Goal: Task Accomplishment & Management: Use online tool/utility

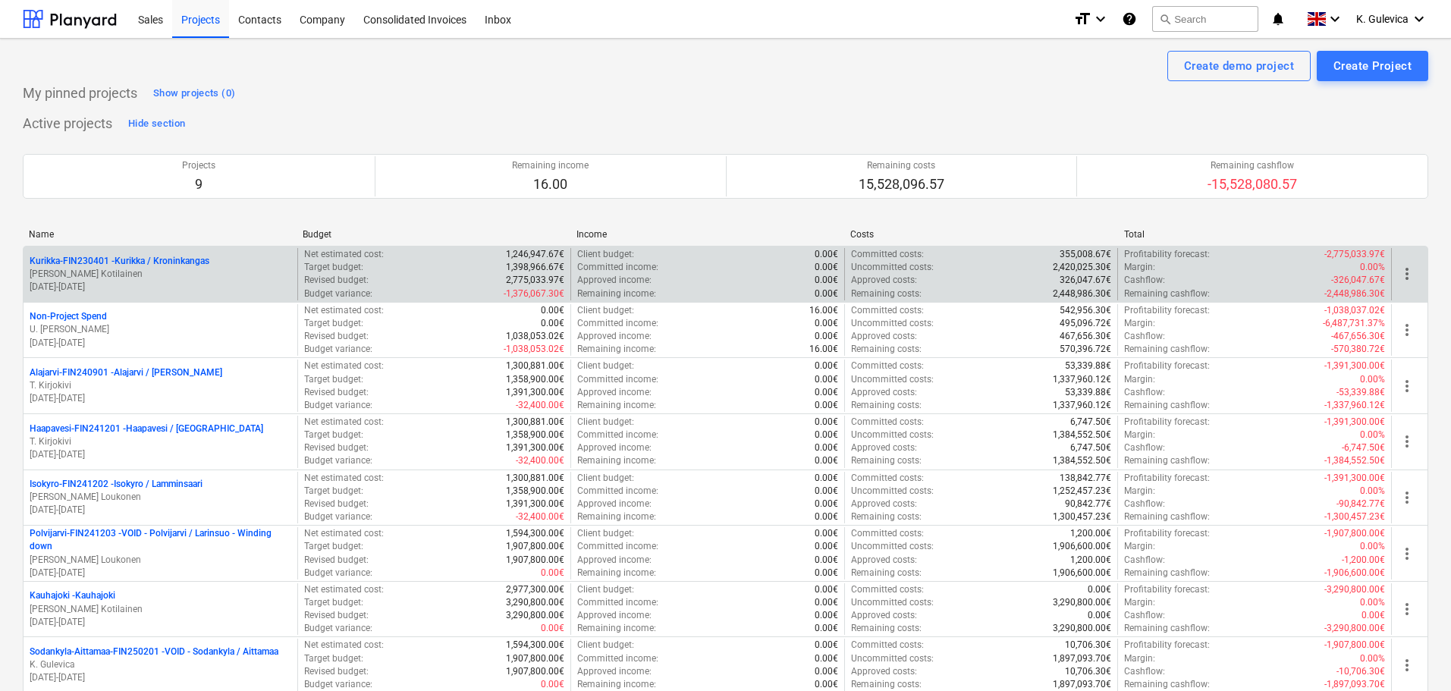
click at [142, 269] on p "[PERSON_NAME] Kotilainen" at bounding box center [161, 274] width 262 height 13
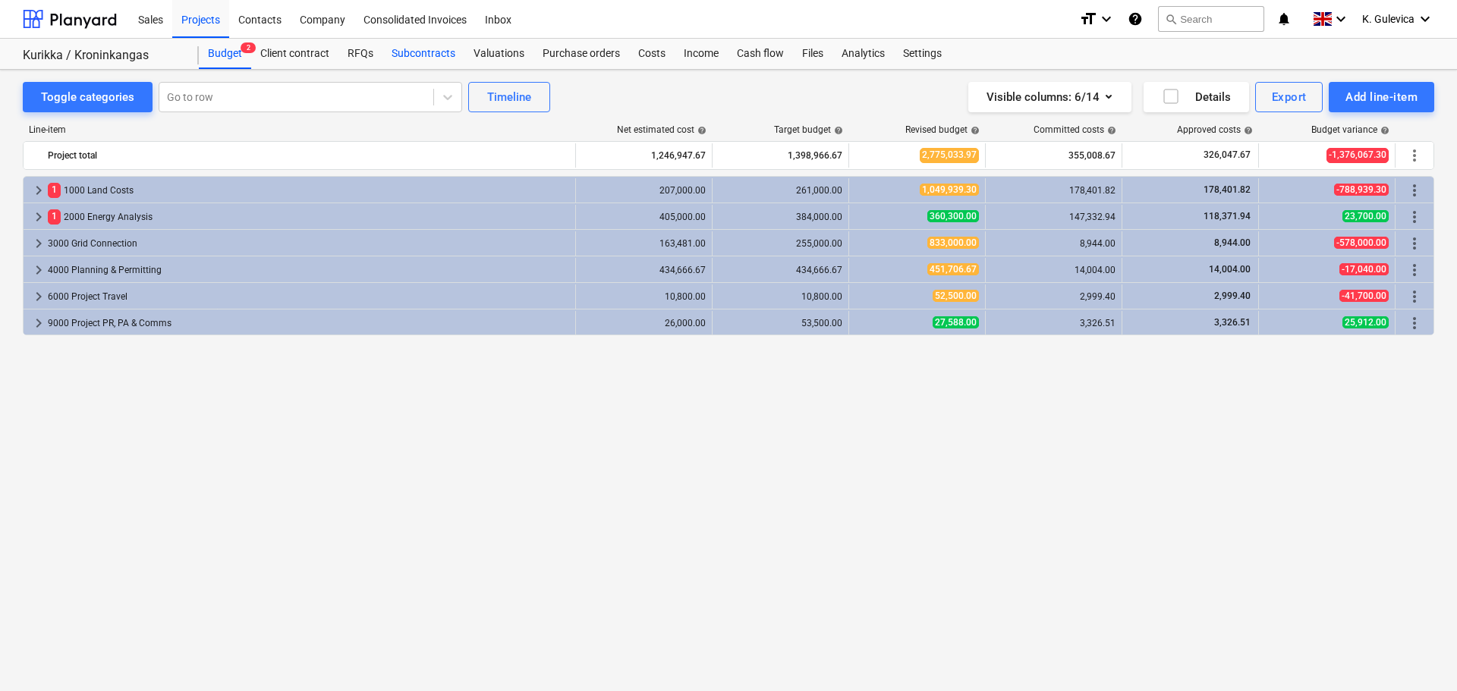
click at [431, 55] on div "Subcontracts" at bounding box center [423, 54] width 82 height 30
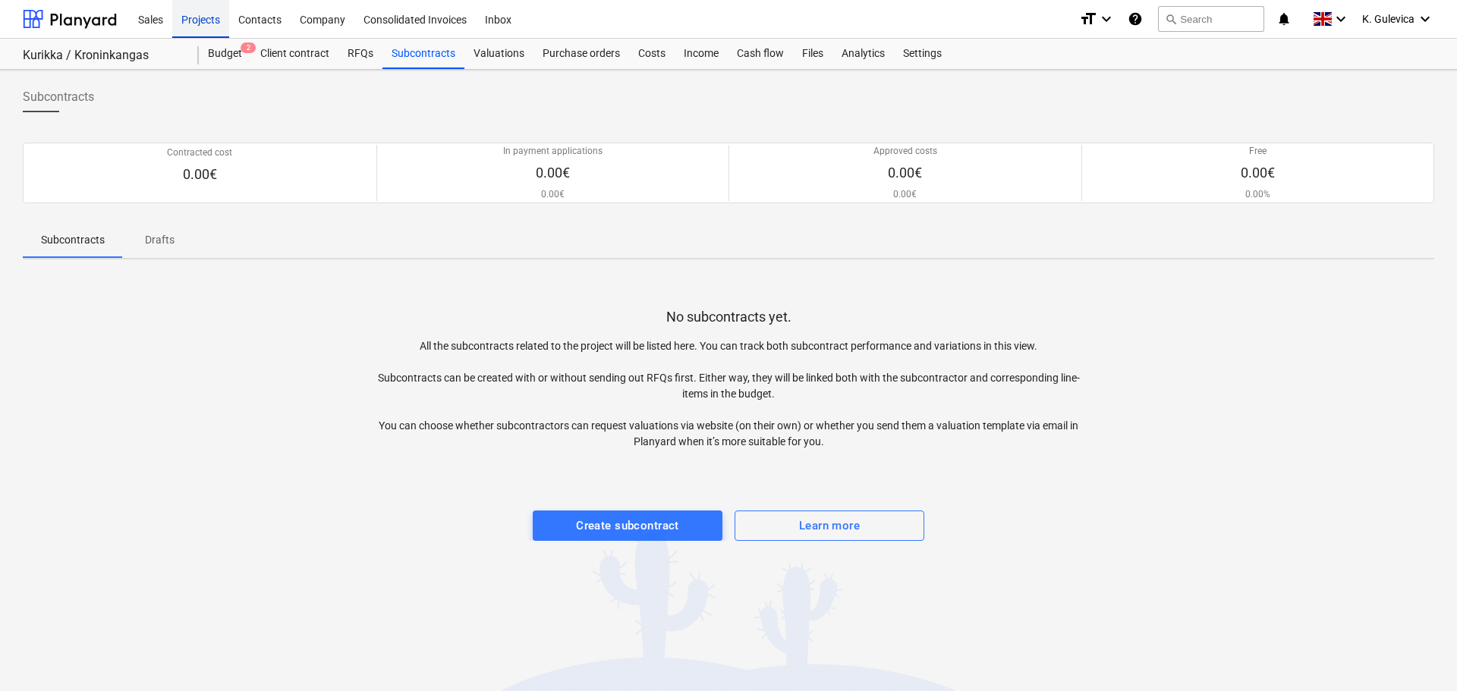
click at [208, 30] on div "Projects" at bounding box center [200, 18] width 57 height 39
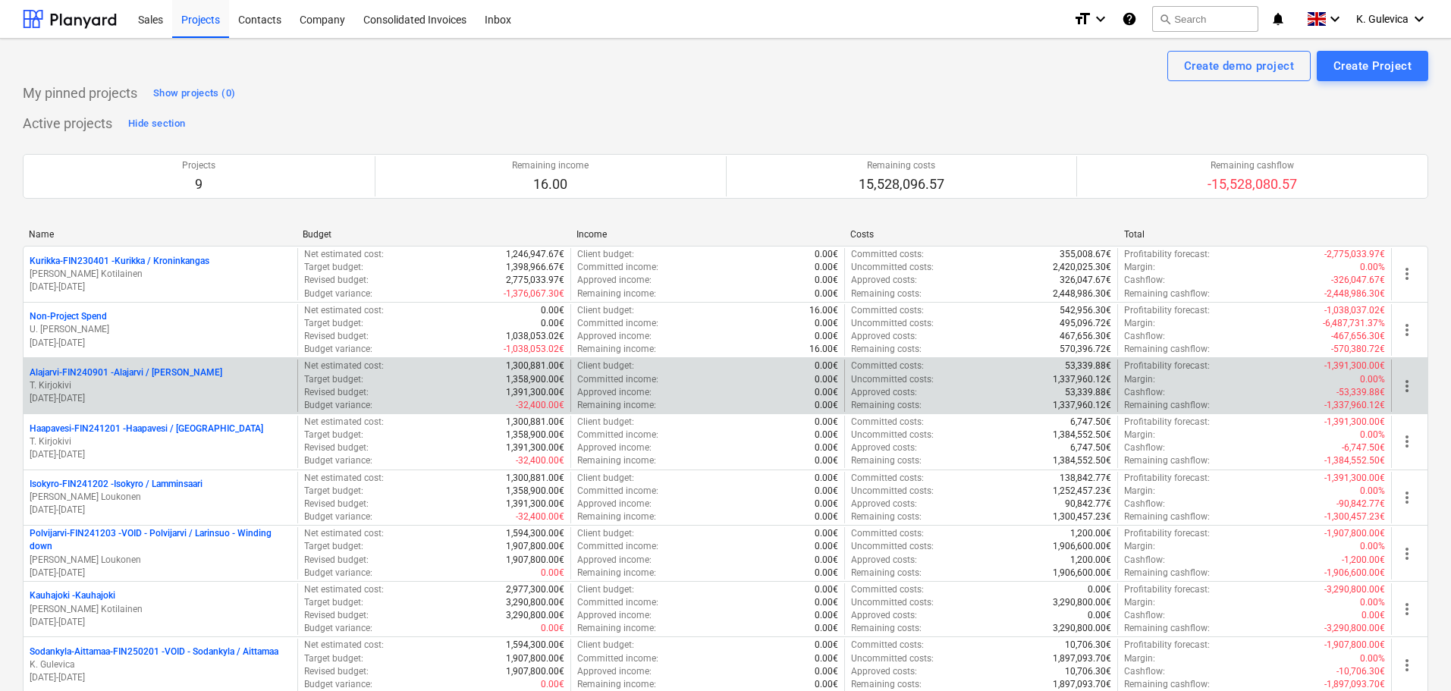
click at [123, 400] on p "[DATE] - [DATE]" at bounding box center [161, 398] width 262 height 13
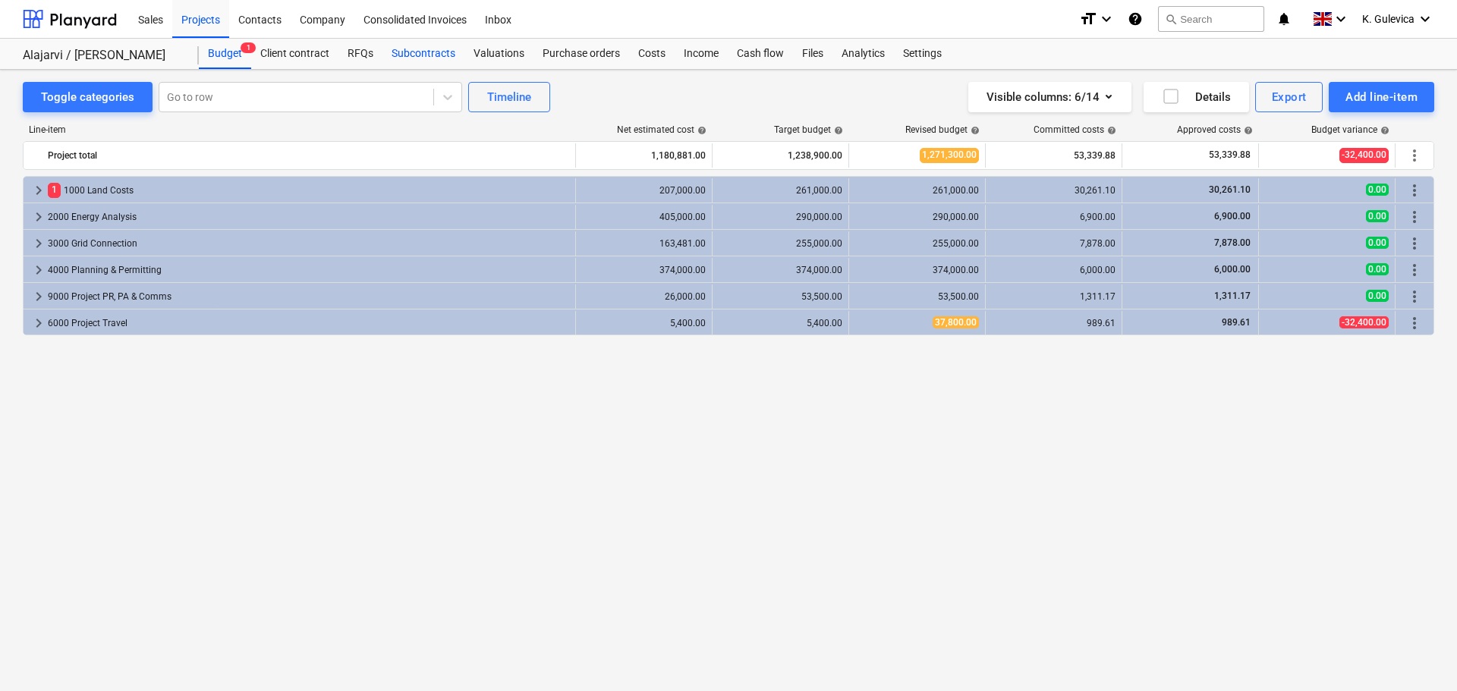
click at [425, 62] on div "Subcontracts" at bounding box center [423, 54] width 82 height 30
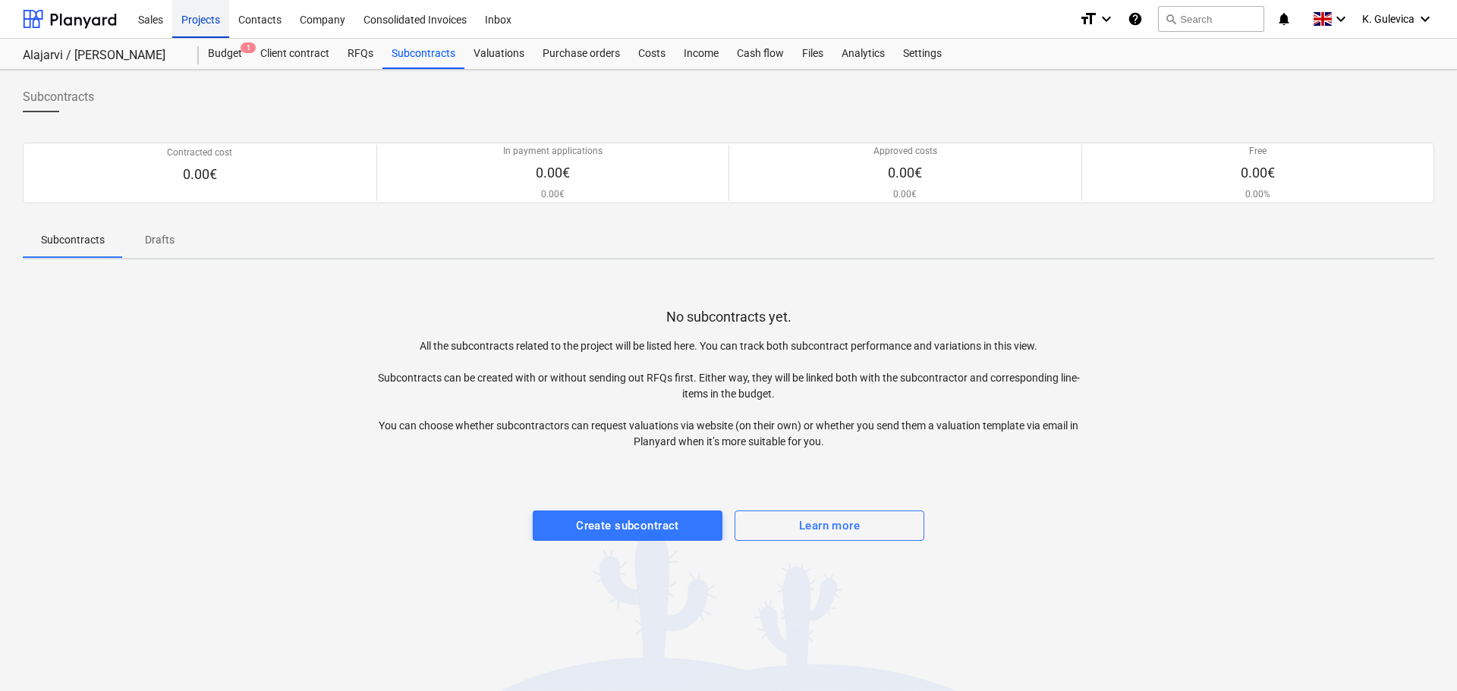
click at [190, 9] on div "Projects" at bounding box center [200, 18] width 57 height 39
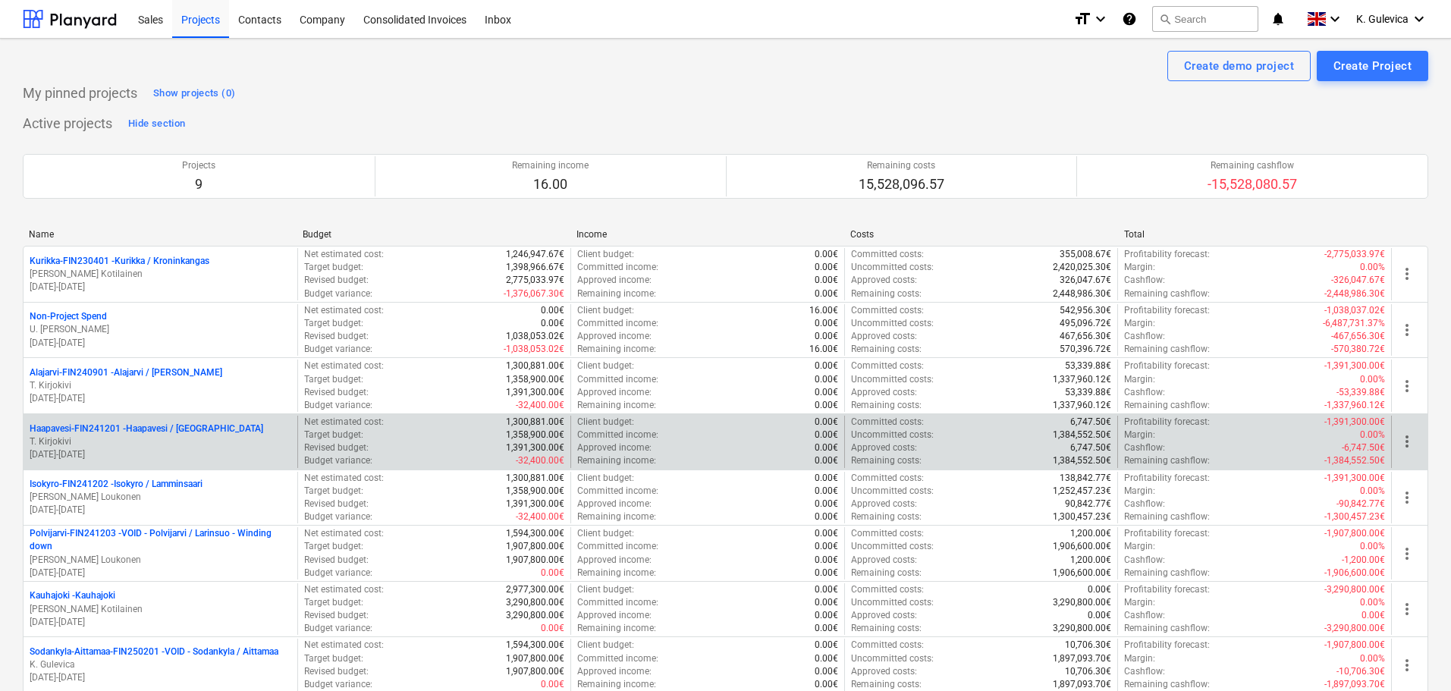
click at [120, 442] on p "T. Kirjokivi" at bounding box center [161, 441] width 262 height 13
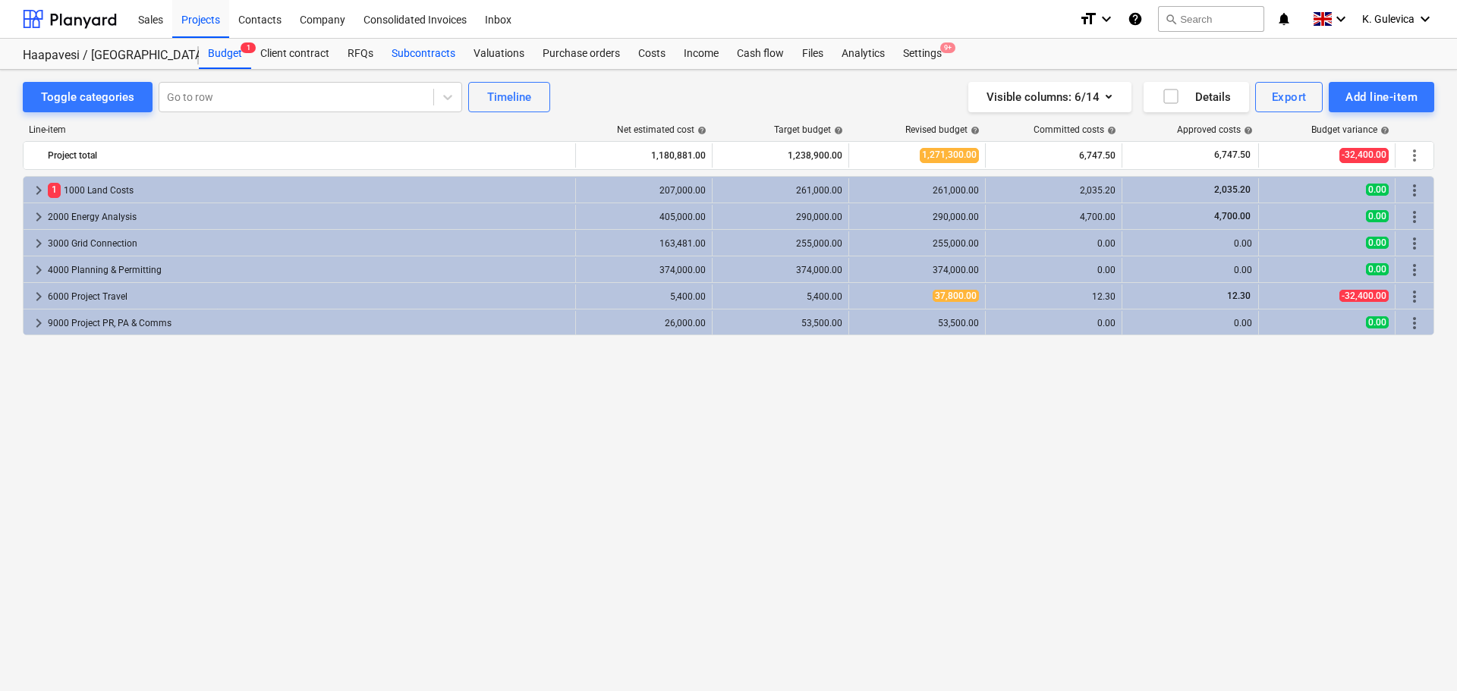
click at [427, 54] on div "Subcontracts" at bounding box center [423, 54] width 82 height 30
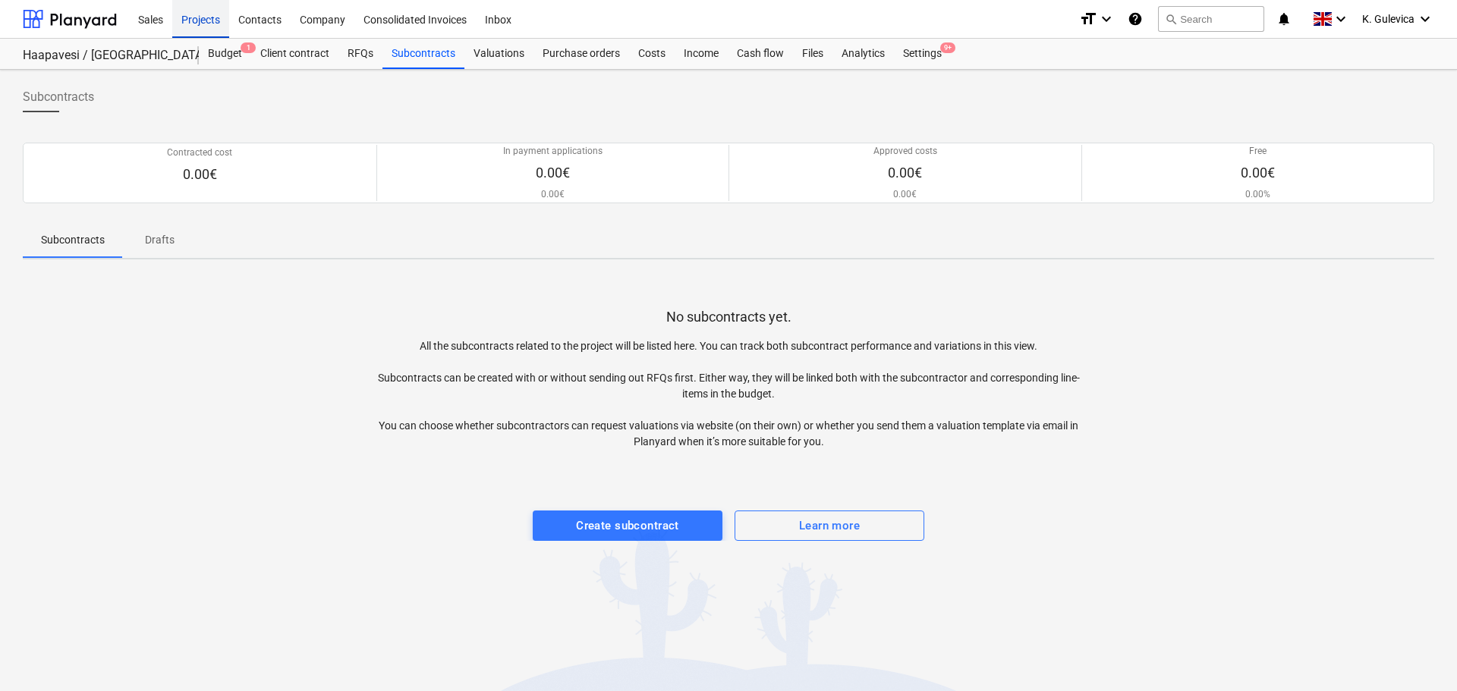
click at [198, 13] on div "Projects" at bounding box center [200, 18] width 57 height 39
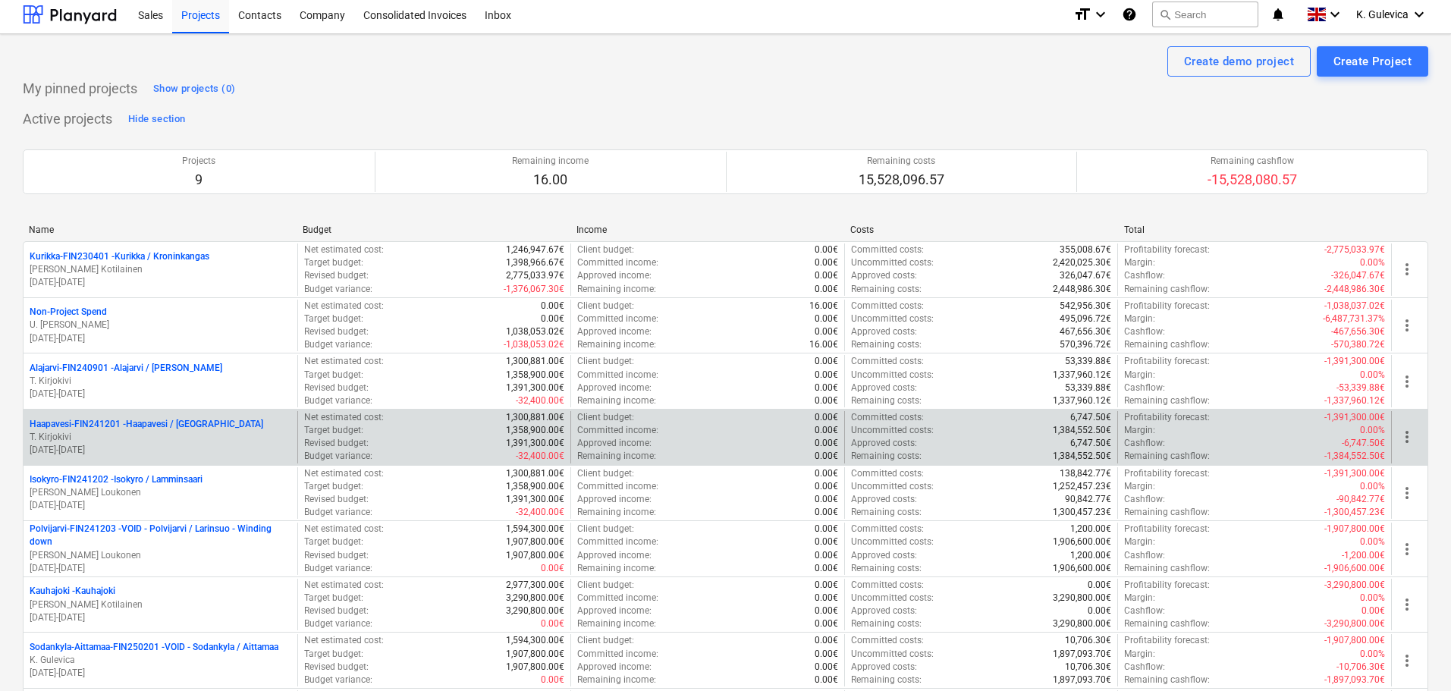
scroll to position [76, 0]
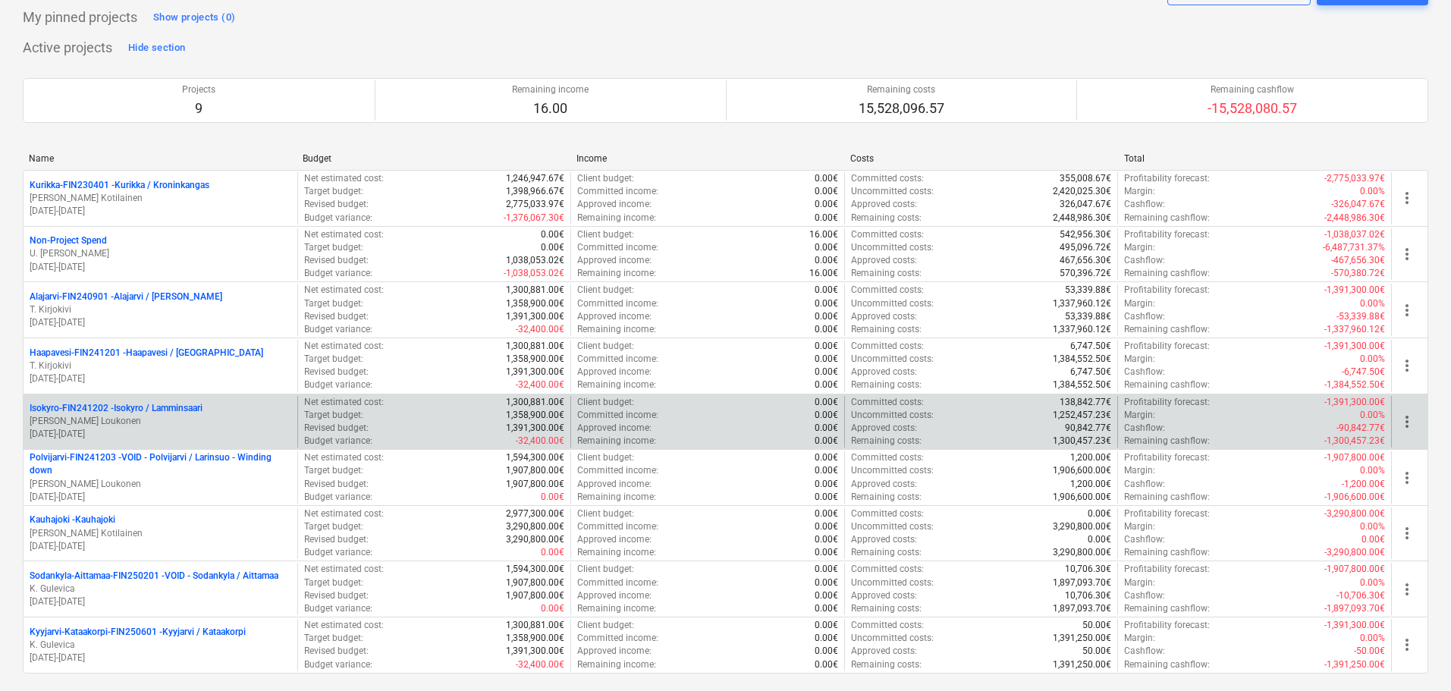
click at [185, 427] on p "[PERSON_NAME] Loukonen" at bounding box center [161, 421] width 262 height 13
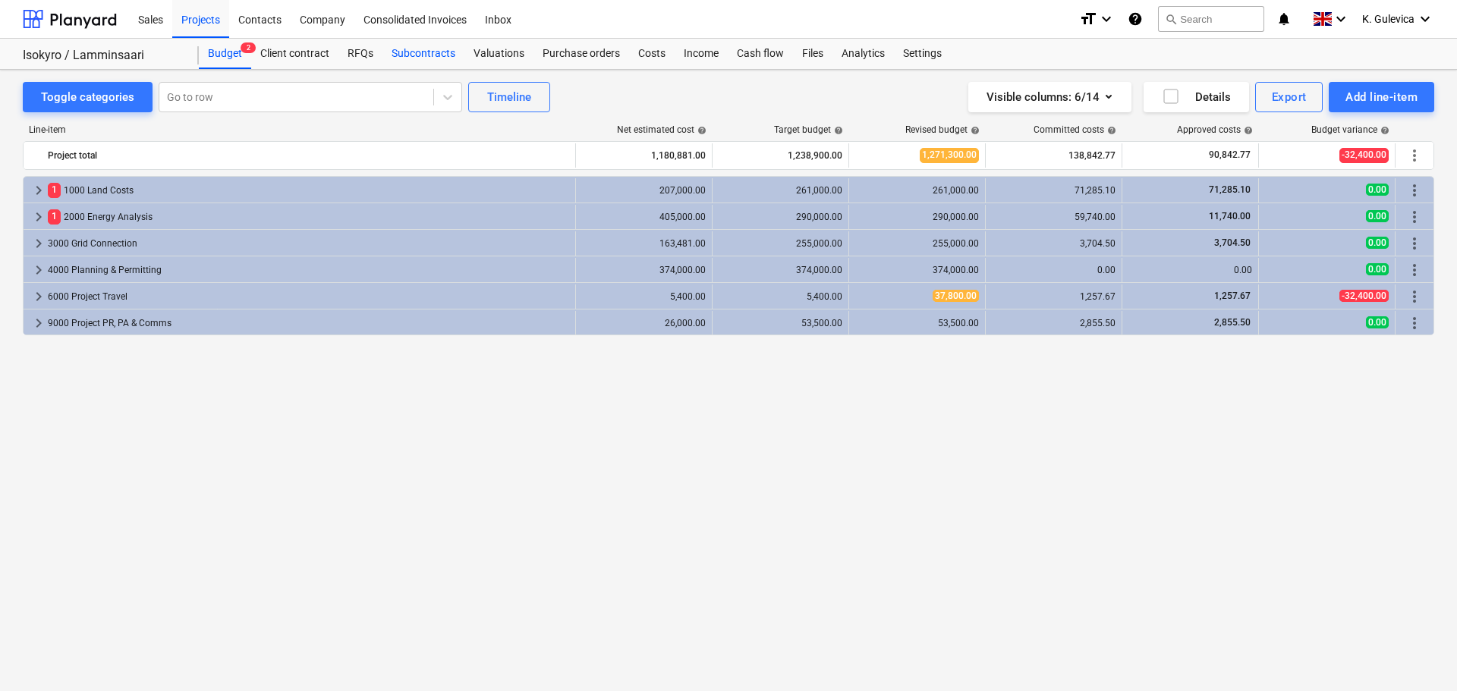
click at [404, 53] on div "Subcontracts" at bounding box center [423, 54] width 82 height 30
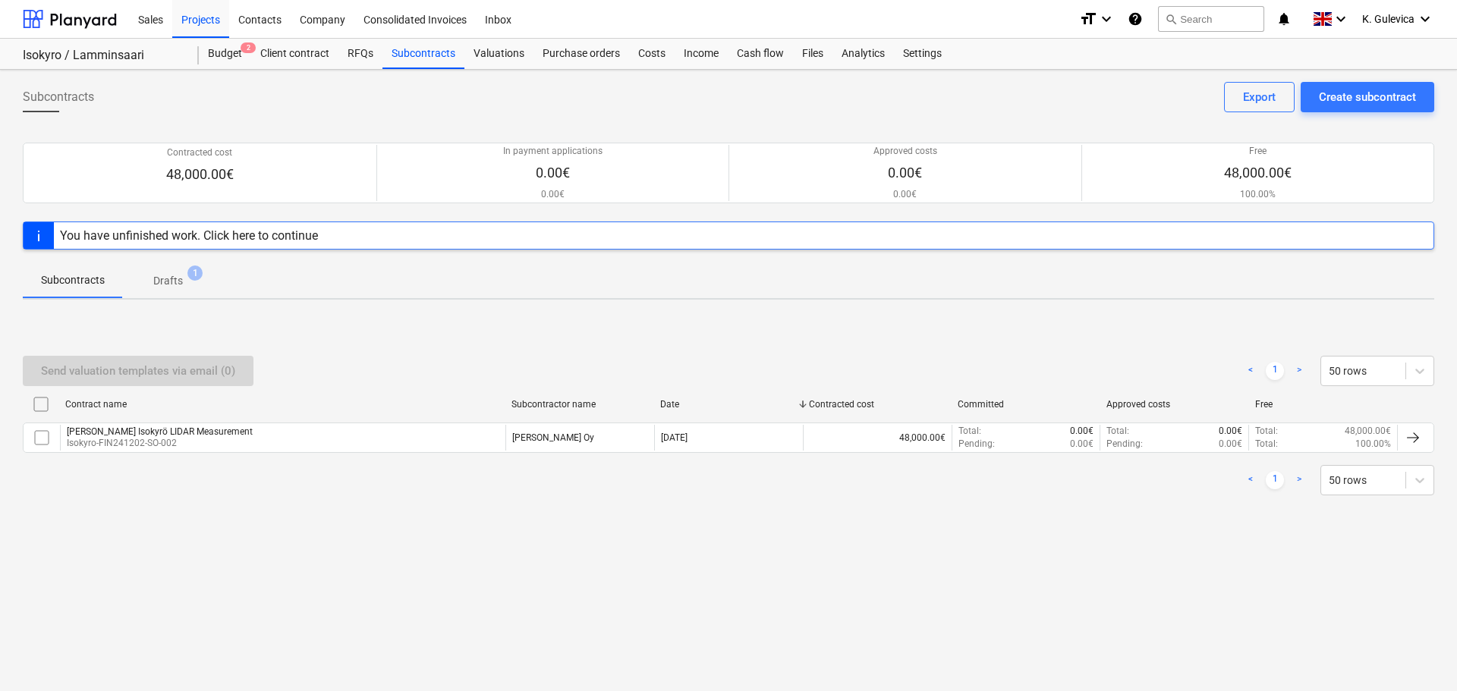
click at [165, 283] on p "Drafts" at bounding box center [168, 281] width 30 height 16
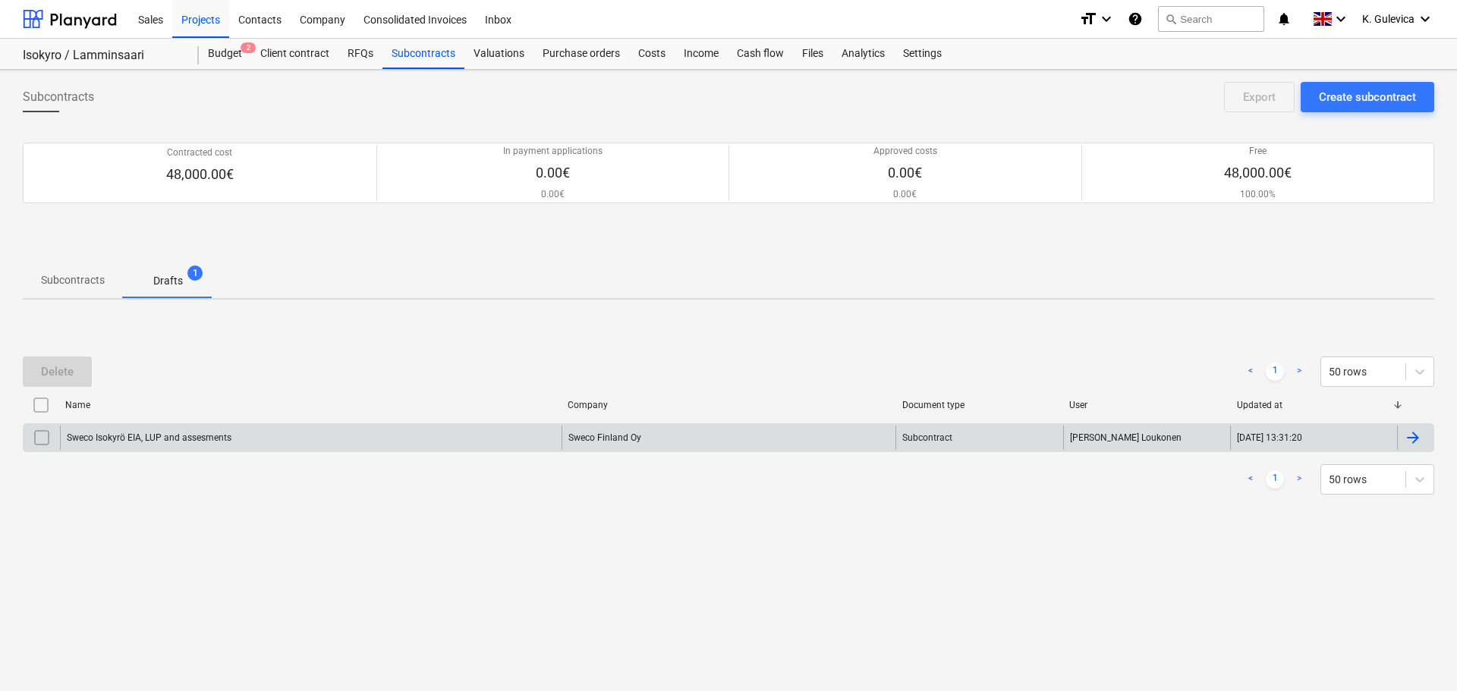
click at [337, 437] on div "Sweco Isokyrö EIA, LUP and assesments" at bounding box center [310, 438] width 501 height 24
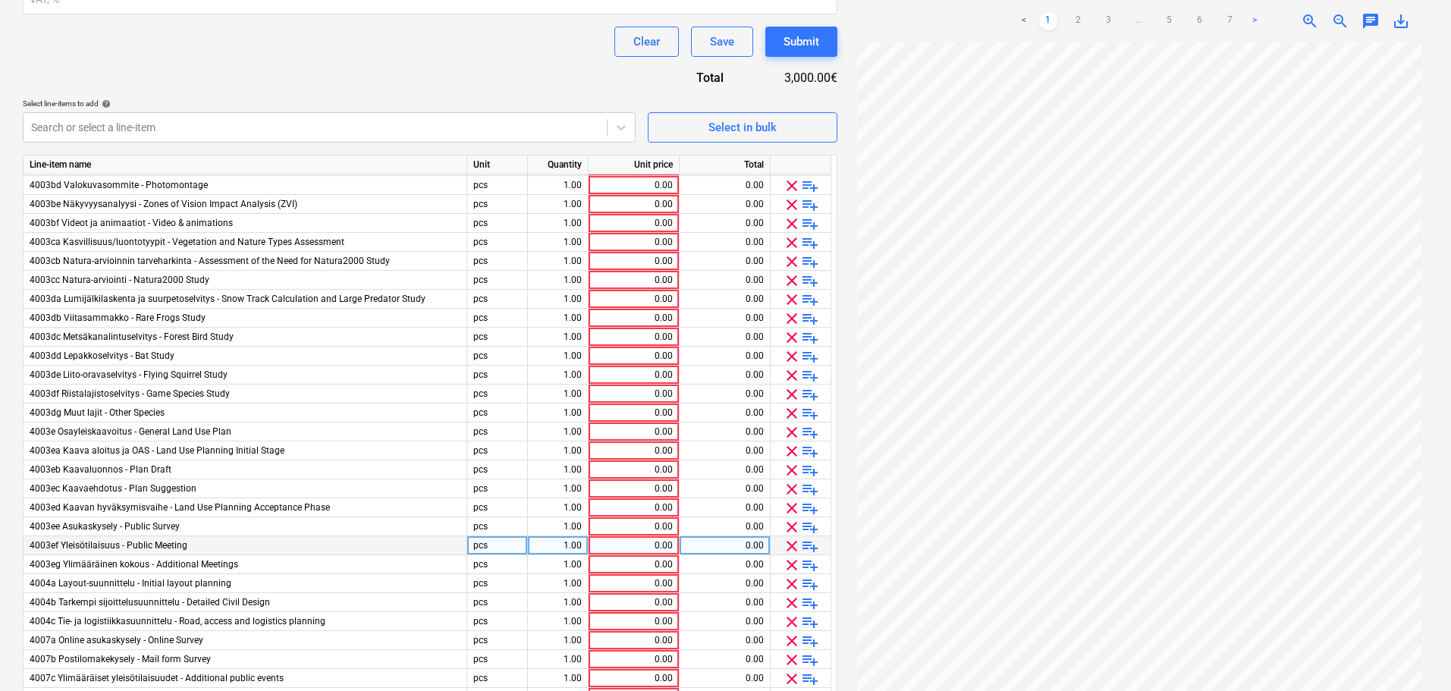
scroll to position [447, 0]
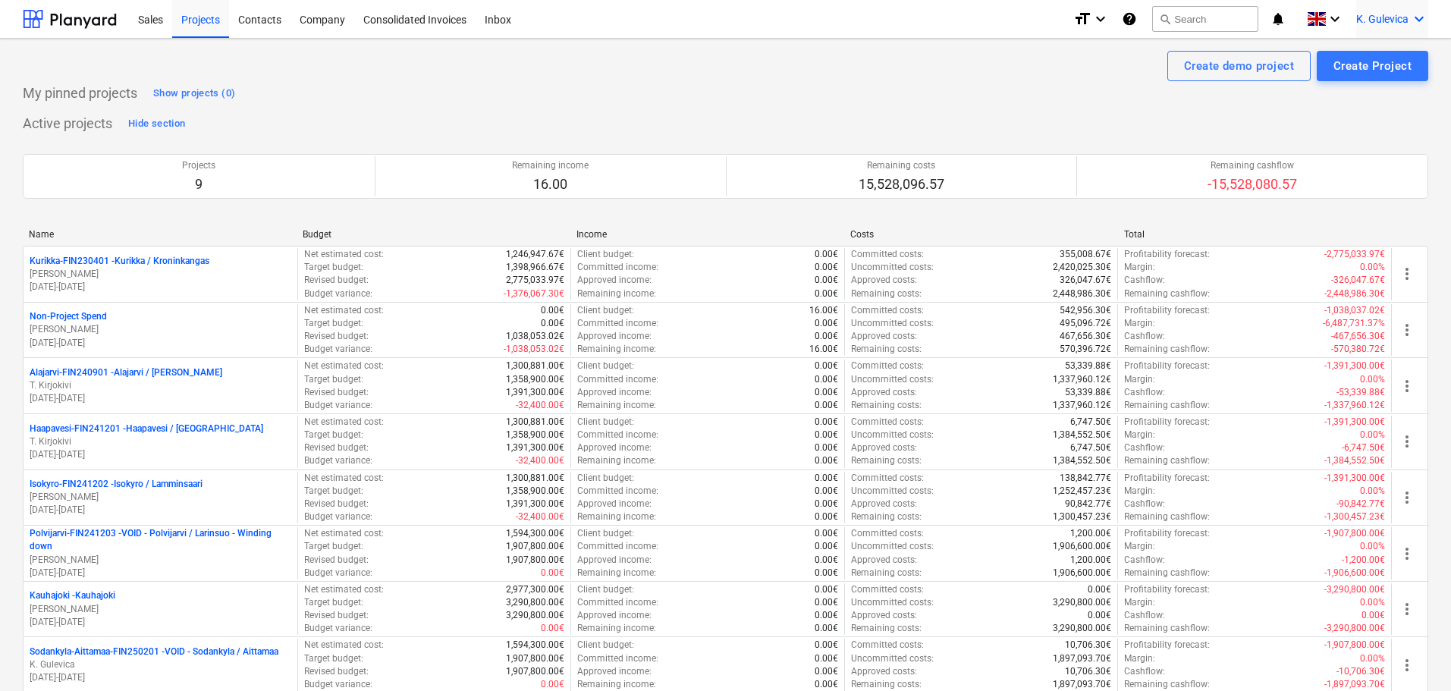
click at [1405, 3] on div "K. Gulevica keyboard_arrow_down" at bounding box center [1393, 19] width 72 height 38
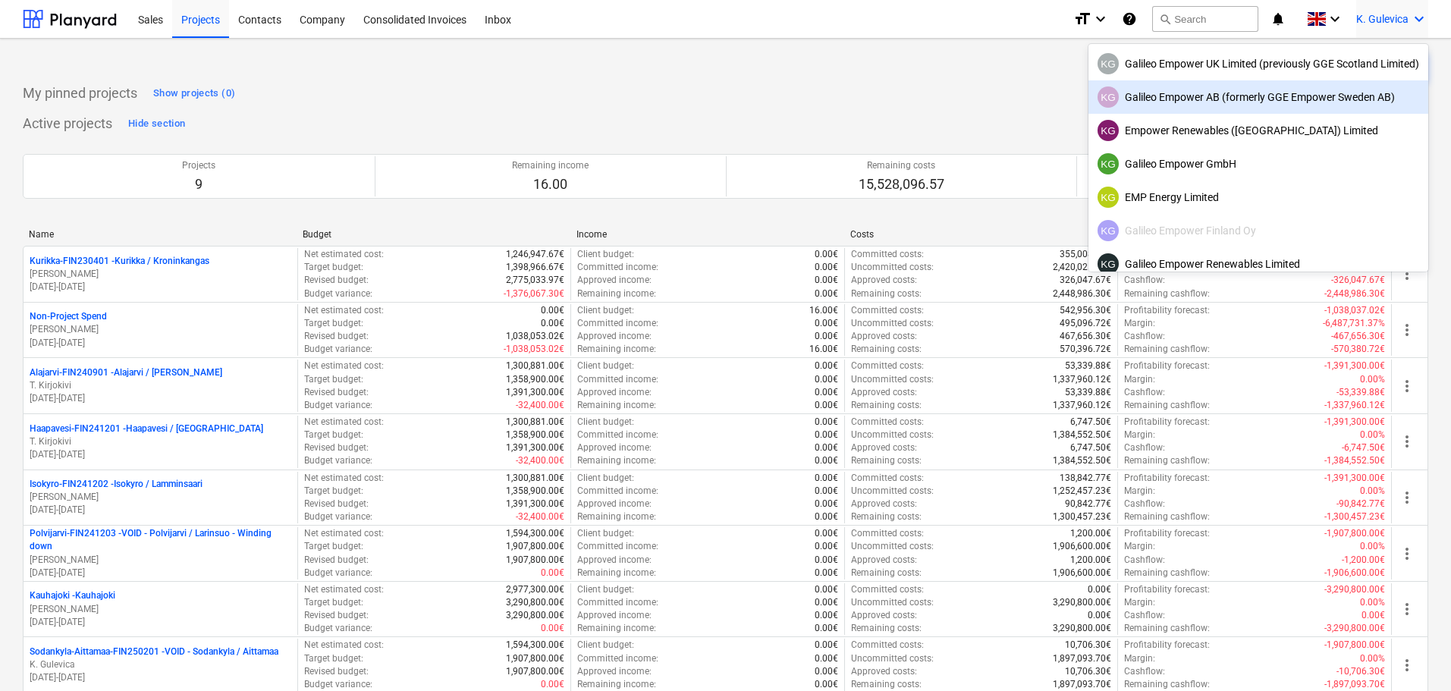
click at [1234, 99] on div "KG Galileo Empower AB (formerly GGE Empower Sweden AB)" at bounding box center [1259, 96] width 322 height 21
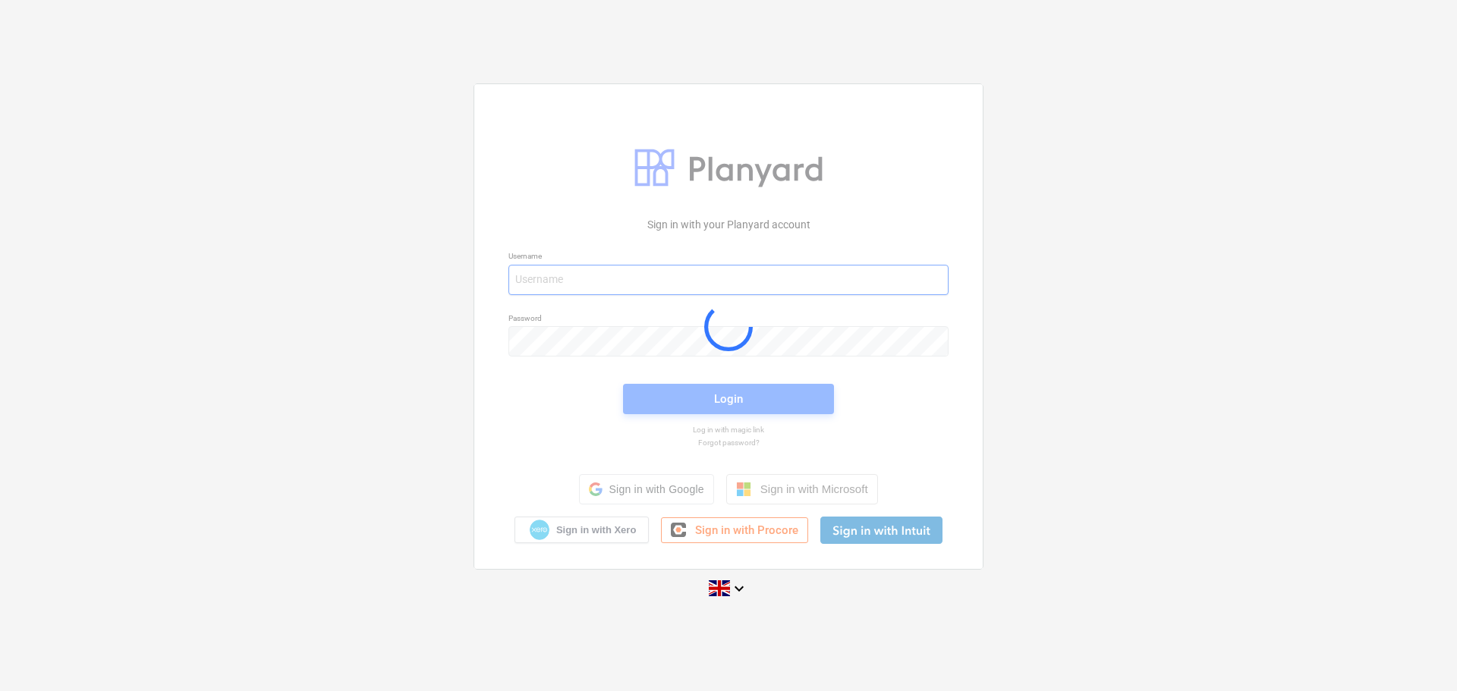
type input "[EMAIL_ADDRESS][DOMAIN_NAME]"
